Goal: Check status: Check status

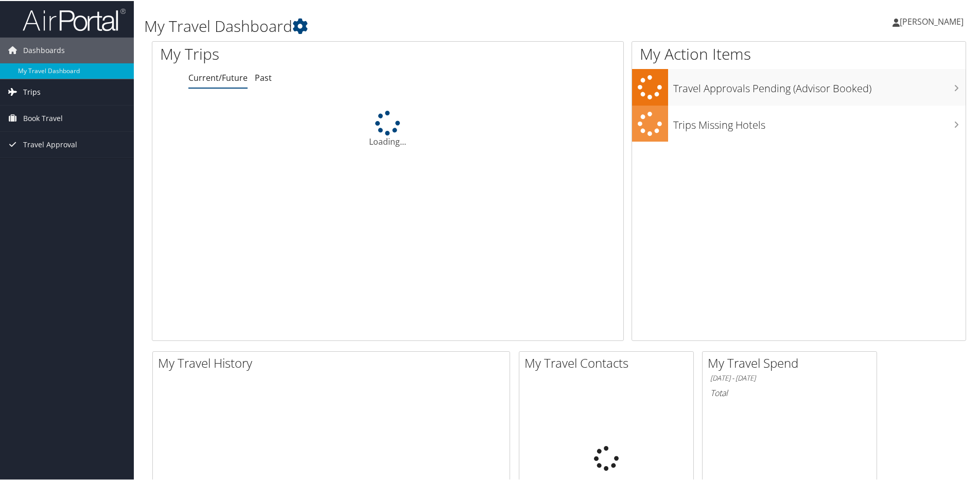
click at [18, 88] on icon at bounding box center [12, 90] width 15 height 15
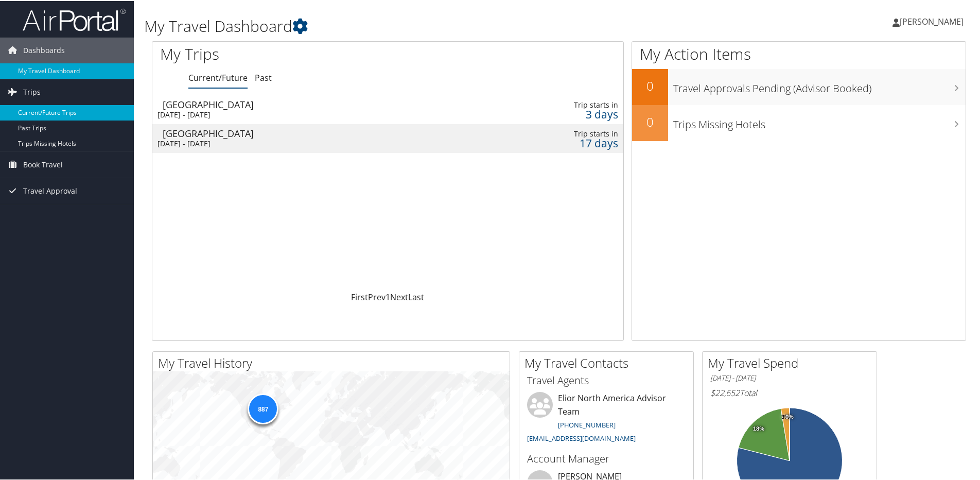
click at [35, 108] on link "Current/Future Trips" at bounding box center [67, 111] width 134 height 15
click at [196, 129] on div "[GEOGRAPHIC_DATA]" at bounding box center [312, 132] width 299 height 9
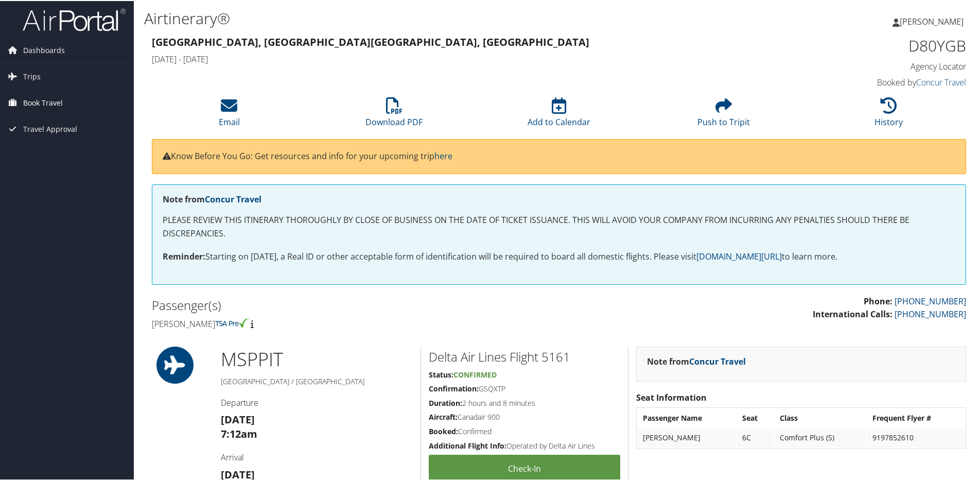
click at [49, 94] on span "Book Travel" at bounding box center [43, 102] width 40 height 26
click at [62, 155] on link "Book/Manage Online Trips" at bounding box center [67, 153] width 134 height 15
